Goal: Task Accomplishment & Management: Use online tool/utility

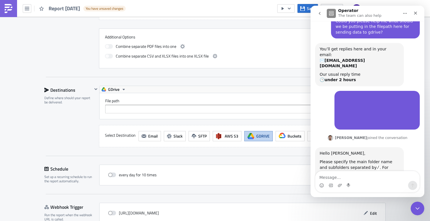
scroll to position [44, 0]
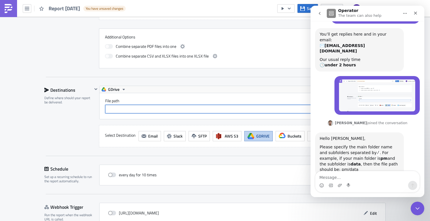
click at [129, 112] on input "File path" at bounding box center [242, 109] width 274 height 9
type input "data_and_analytics/business_intelligence"
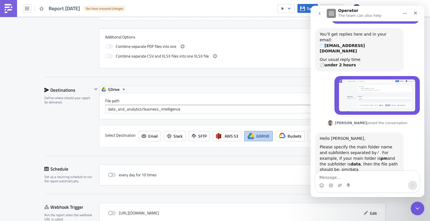
click at [242, 162] on div "Settings Configure the basics of your report. Report Nam﻿e Report [DATE] Condit…" at bounding box center [214, 4] width 341 height 455
click at [416, 208] on icon "Close Intercom Messenger" at bounding box center [417, 207] width 4 height 2
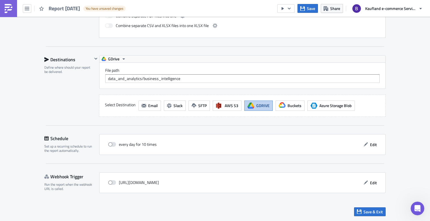
scroll to position [314, 0]
click at [306, 5] on button "Save" at bounding box center [307, 8] width 20 height 9
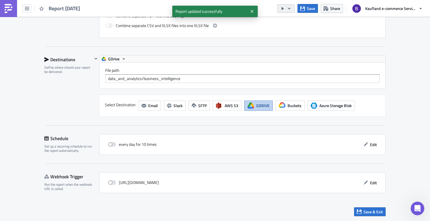
click at [289, 9] on icon "button" at bounding box center [289, 8] width 5 height 5
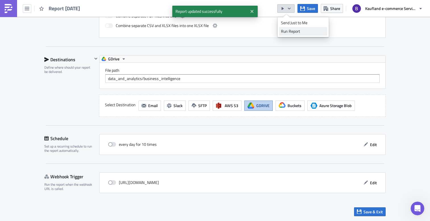
click at [290, 32] on div "Run Report" at bounding box center [303, 31] width 44 height 6
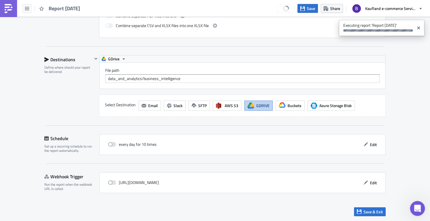
click at [415, 204] on icon "Open Intercom Messenger" at bounding box center [416, 207] width 9 height 9
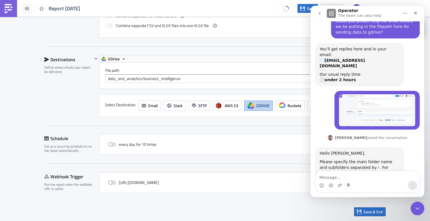
scroll to position [44, 0]
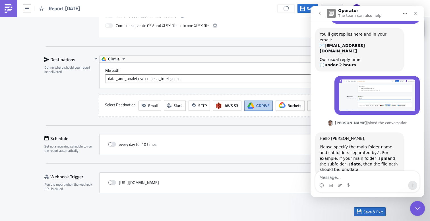
click at [415, 208] on icon "Close Intercom Messenger" at bounding box center [416, 207] width 7 height 7
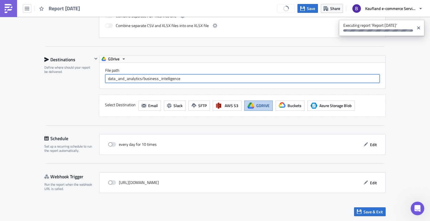
drag, startPoint x: 180, startPoint y: 79, endPoint x: 94, endPoint y: 79, distance: 86.4
click at [94, 80] on div "GDrive File path data_and_analytics/business_intelligence" at bounding box center [238, 72] width 293 height 34
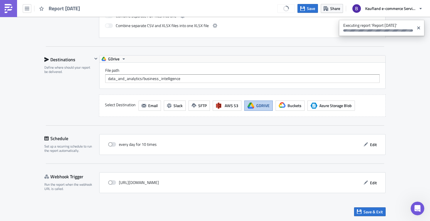
click at [417, 212] on div "Open Intercom Messenger" at bounding box center [416, 207] width 19 height 19
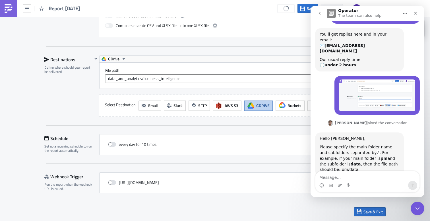
click at [365, 180] on textarea "Message…" at bounding box center [367, 176] width 104 height 10
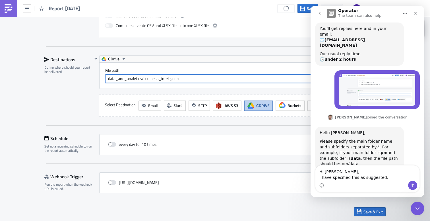
drag, startPoint x: 189, startPoint y: 78, endPoint x: 84, endPoint y: 79, distance: 104.9
click at [84, 79] on div "Destinations Define where should your report be delivered. GDrive File path dat…" at bounding box center [214, 85] width 341 height 61
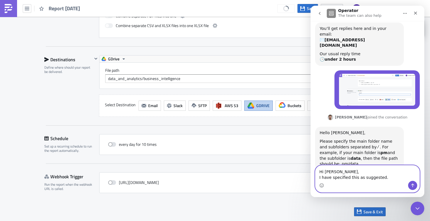
click at [390, 177] on textarea "Hi [PERSON_NAME], I have specified this as suggested." at bounding box center [367, 172] width 104 height 15
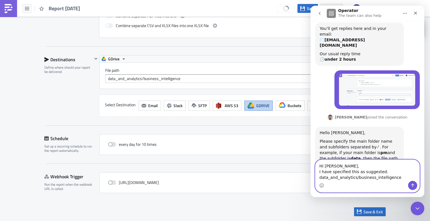
scroll to position [55, 0]
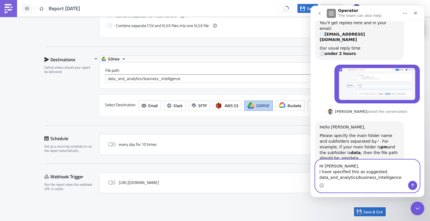
type textarea "Hi [PERSON_NAME], I have specified this as suggested. data_and_analytics/busine…"
click at [414, 187] on icon "Send a message…" at bounding box center [412, 185] width 5 height 5
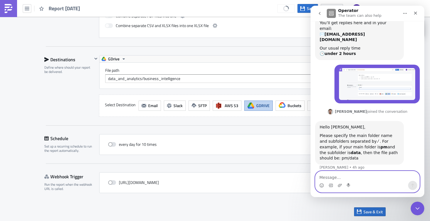
scroll to position [72, 0]
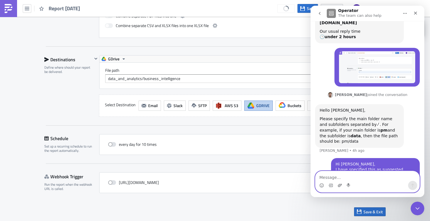
click at [340, 184] on icon "Upload attachment" at bounding box center [340, 184] width 4 height 3
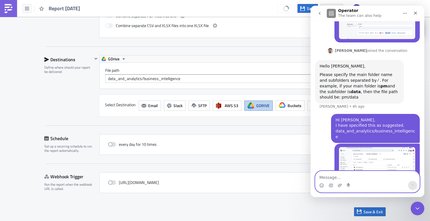
scroll to position [118, 0]
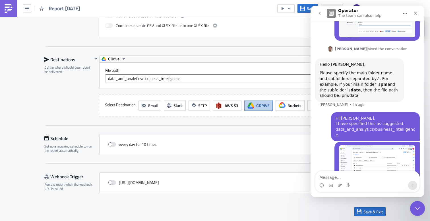
click at [419, 209] on icon "Close Intercom Messenger" at bounding box center [416, 207] width 7 height 7
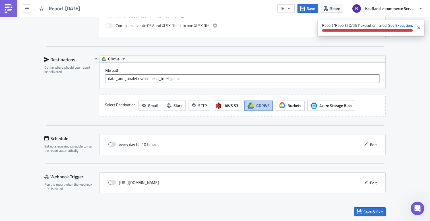
click at [400, 24] on strong "See Execution." at bounding box center [400, 25] width 25 height 6
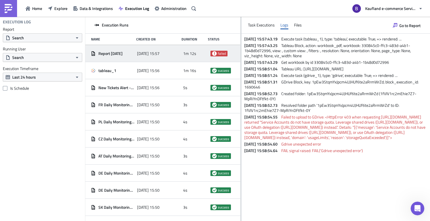
scroll to position [262, 0]
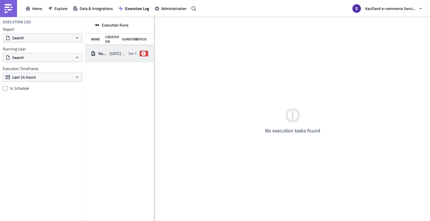
click at [119, 54] on span "2025-08-28 20:29" at bounding box center [117, 53] width 16 height 5
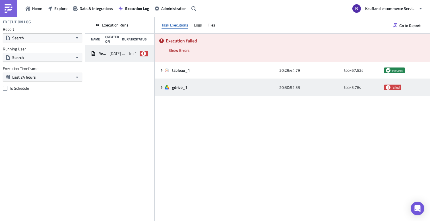
click at [183, 85] on span "gdrive_1" at bounding box center [180, 87] width 16 height 5
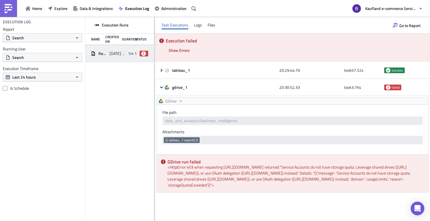
drag, startPoint x: 371, startPoint y: 200, endPoint x: 164, endPoint y: 167, distance: 209.2
click at [164, 167] on div "GDrive run failed <HttpError 403 when requesting https://www.googleapis.com/upl…" at bounding box center [293, 173] width 272 height 38
copy div "<HttpError 403 when requesting https://www.googleapis.com/upload/drive/v3/files…"
click at [420, 208] on icon "Open Intercom Messenger" at bounding box center [417, 207] width 7 height 7
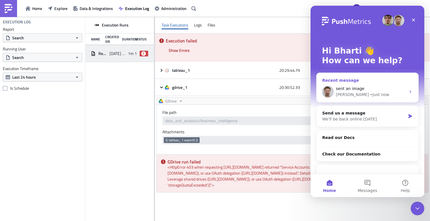
click at [376, 87] on div "sent an image" at bounding box center [371, 89] width 70 height 6
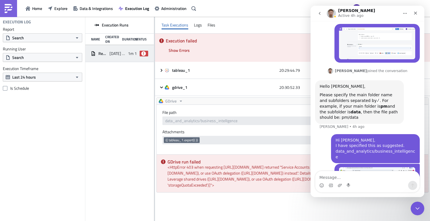
scroll to position [118, 0]
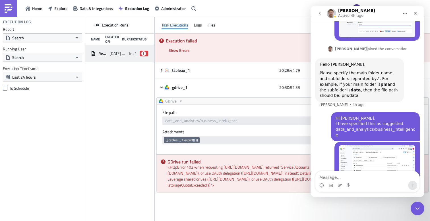
click at [350, 176] on textarea "Message…" at bounding box center [367, 176] width 104 height 10
type textarea "but it still failed"
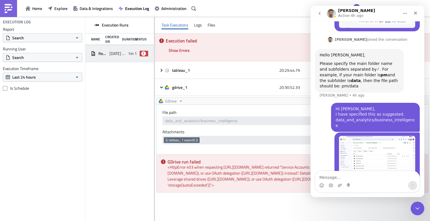
scroll to position [131, 0]
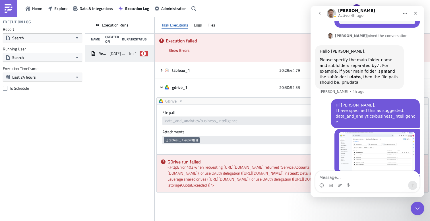
type textarea "<HttpError 403 when requesting https://www.googleapis.com/upload/drive/v3/files…"
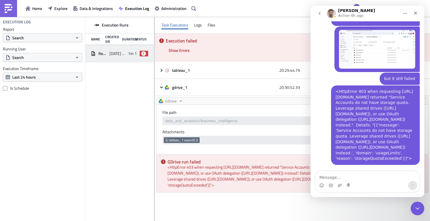
scroll to position [250, 0]
type textarea "I am not sure what this error is about"
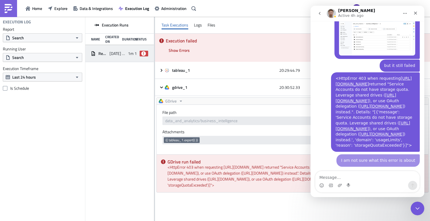
scroll to position [262, 0]
